Goal: Navigation & Orientation: Find specific page/section

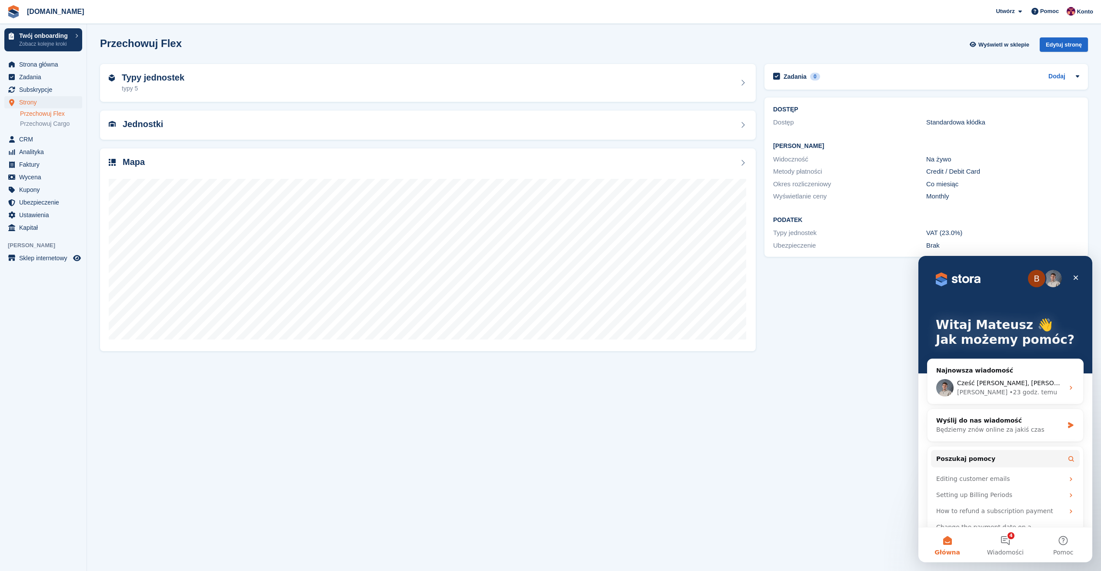
click at [785, 356] on section "Przechowuj Flex Wyświetl w sklepie Edytuj stronę Typy jednostek typy 5 Jednostk…" at bounding box center [594, 285] width 1014 height 571
click at [44, 65] on span "Strona główna" at bounding box center [45, 64] width 52 height 12
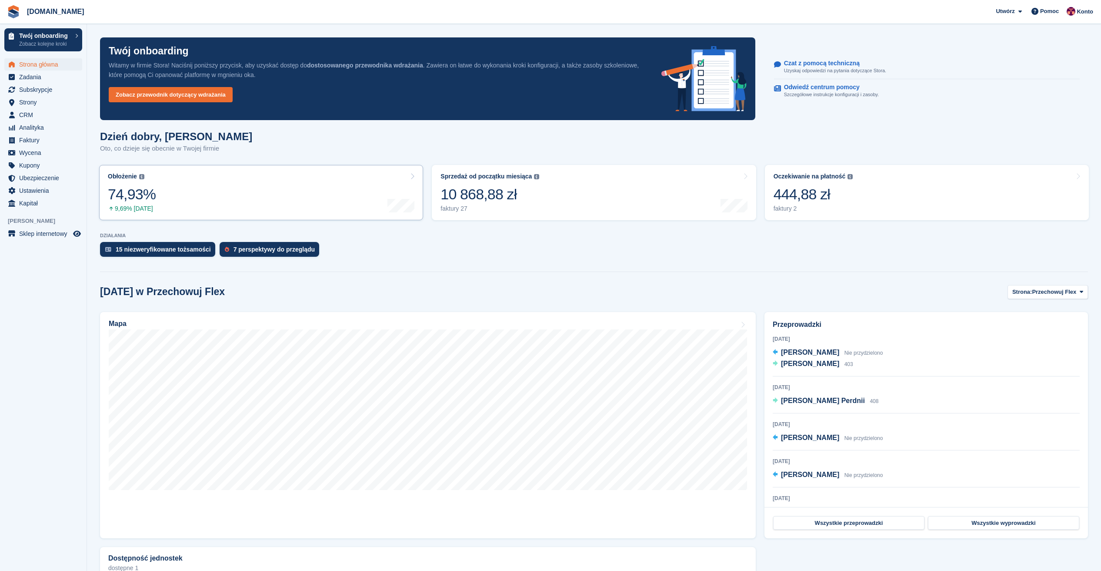
click at [263, 205] on link "Obłożenie Procent wszystkich aktualnie przydzielonych jednostek pod względem po…" at bounding box center [261, 192] width 324 height 55
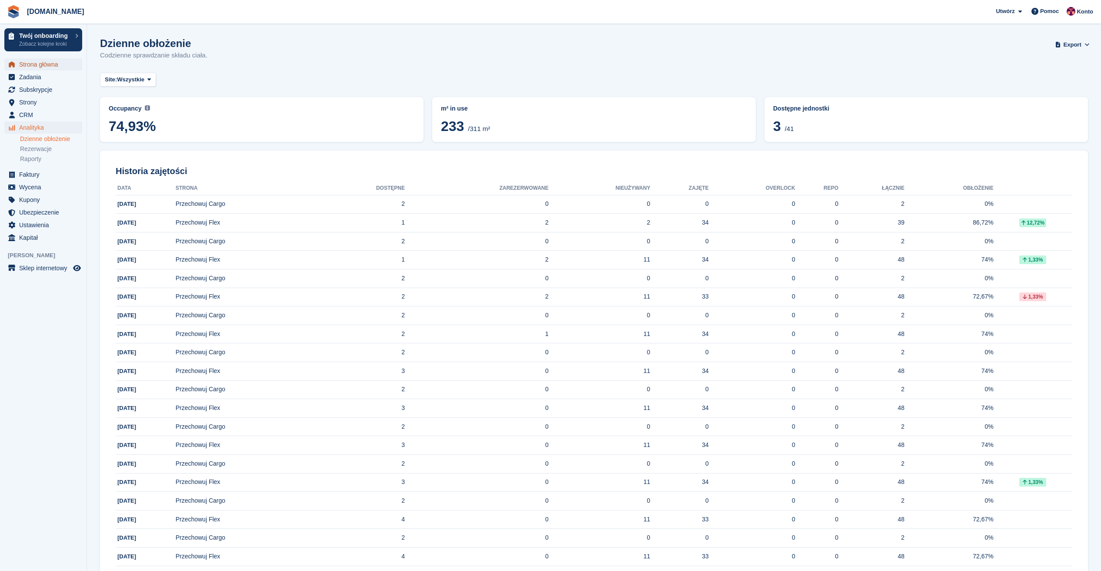
click at [30, 66] on span "Strona główna" at bounding box center [45, 64] width 52 height 12
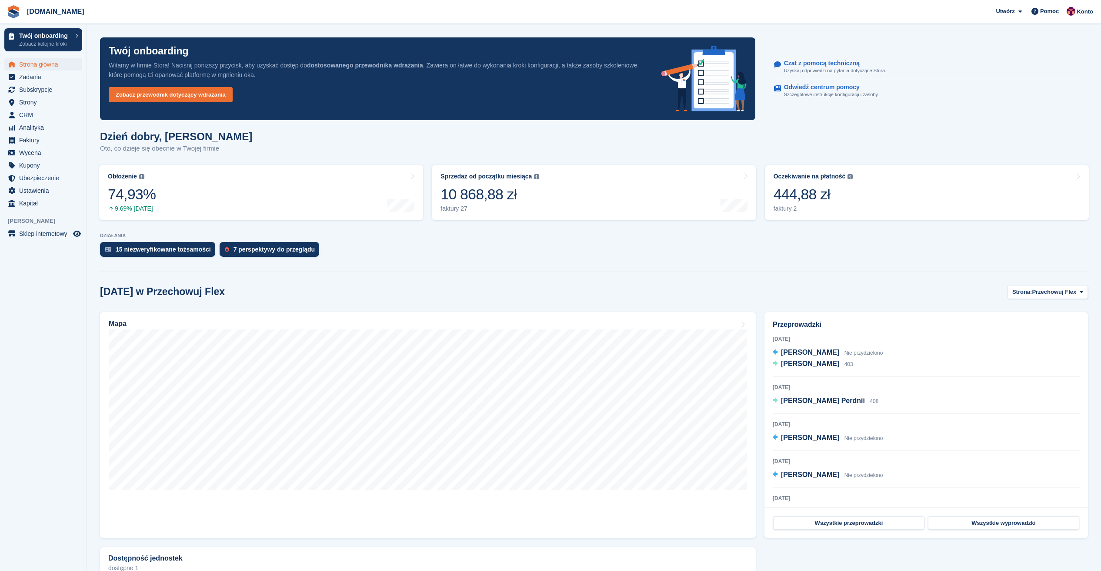
click at [598, 291] on div "[DATE] w Przechowuj Flex [GEOGRAPHIC_DATA]: Przechowuj Flex Przechowuj Flex Prz…" at bounding box center [594, 292] width 988 height 14
